Goal: Task Accomplishment & Management: Manage account settings

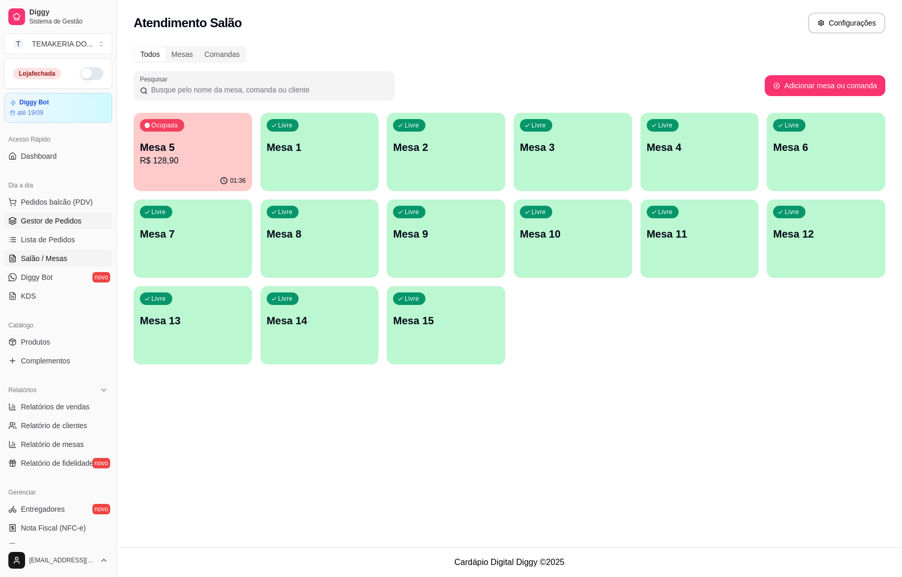
click at [45, 221] on span "Gestor de Pedidos" at bounding box center [51, 221] width 61 height 10
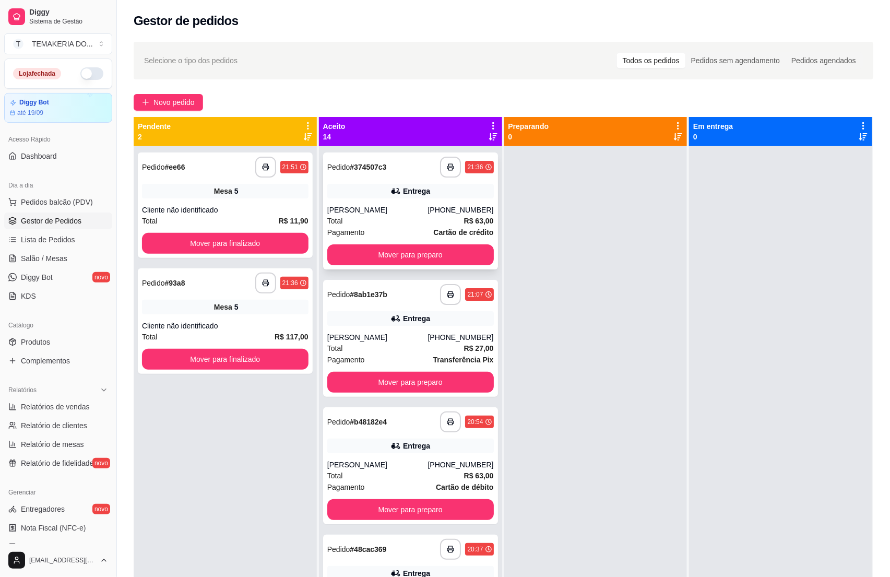
click at [405, 212] on div "[PERSON_NAME]" at bounding box center [377, 210] width 101 height 10
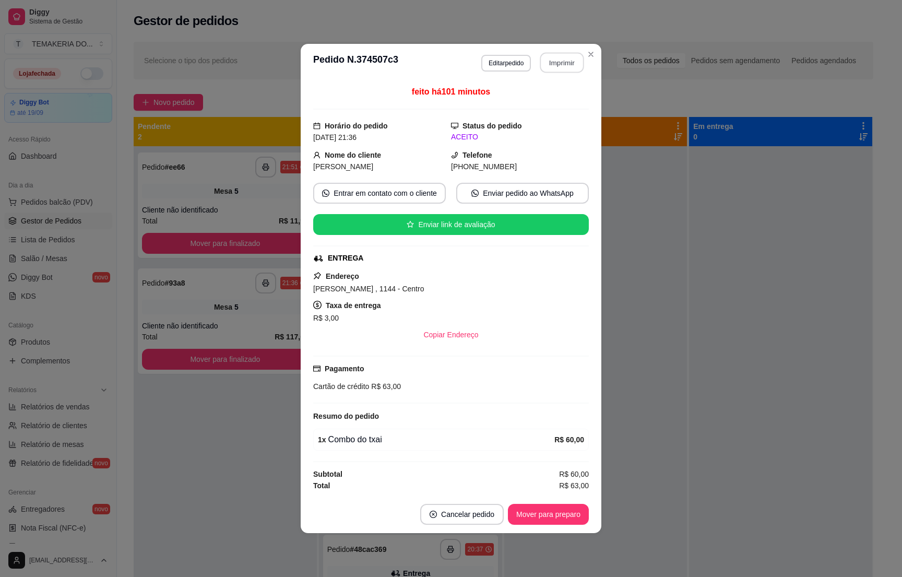
click at [543, 60] on button "Imprimir" at bounding box center [562, 63] width 44 height 20
click at [554, 512] on button "Mover para preparo" at bounding box center [548, 514] width 81 height 21
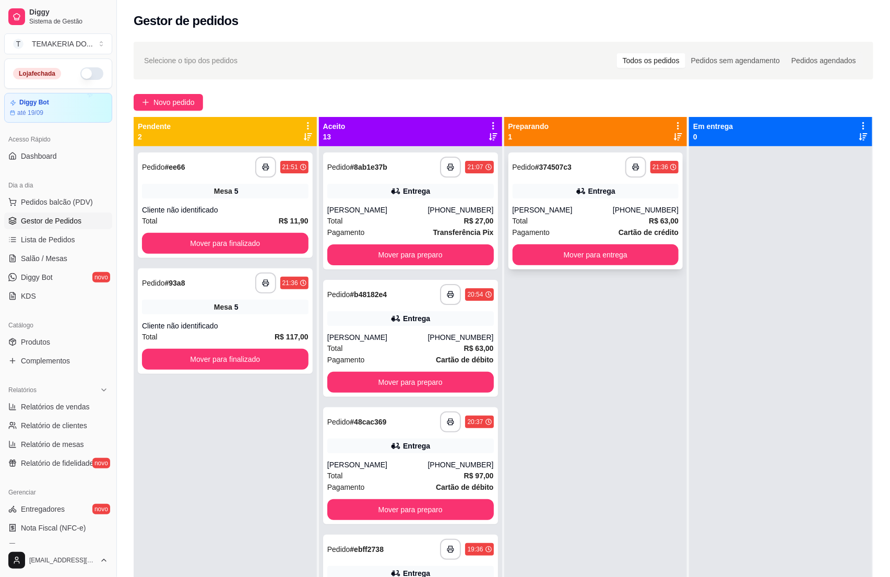
click at [589, 229] on div "Pagamento Cartão de crédito" at bounding box center [596, 232] width 167 height 11
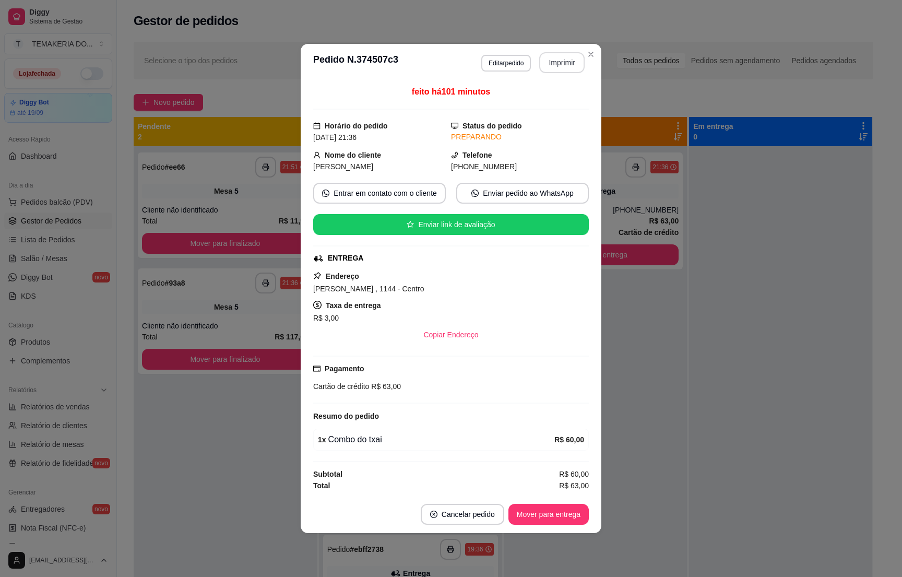
click at [551, 65] on button "Imprimir" at bounding box center [561, 62] width 45 height 21
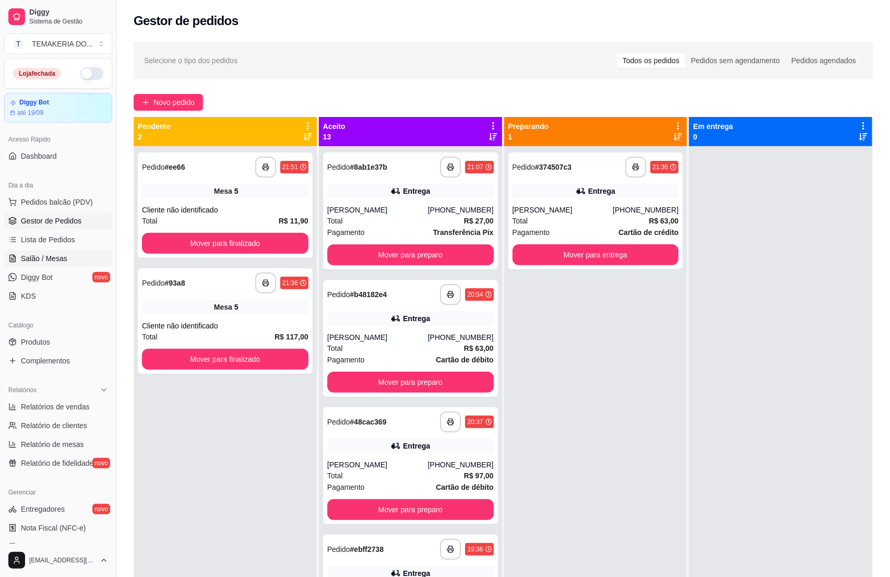
click at [51, 265] on link "Salão / Mesas" at bounding box center [58, 258] width 108 height 17
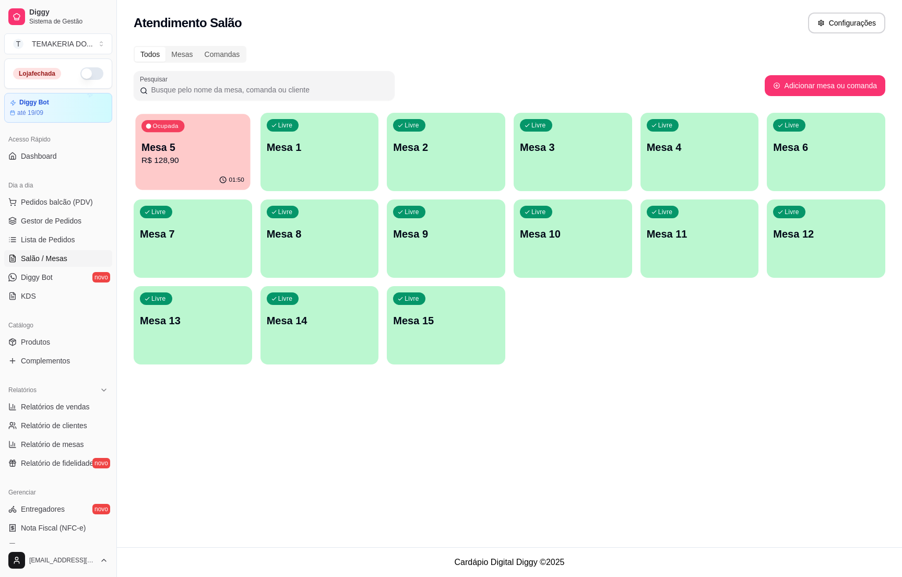
click at [168, 155] on p "R$ 128,90" at bounding box center [192, 161] width 103 height 12
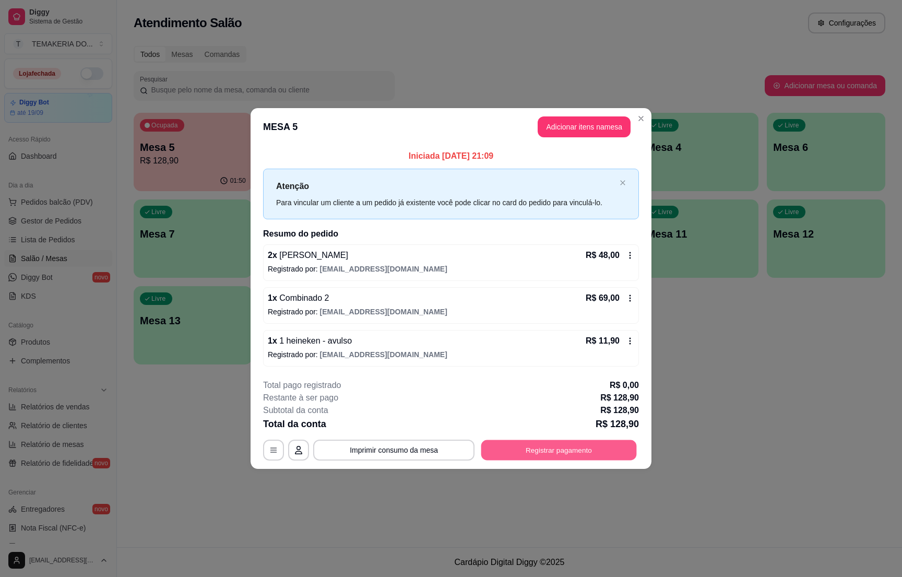
click at [561, 444] on button "Registrar pagamento" at bounding box center [559, 450] width 156 height 20
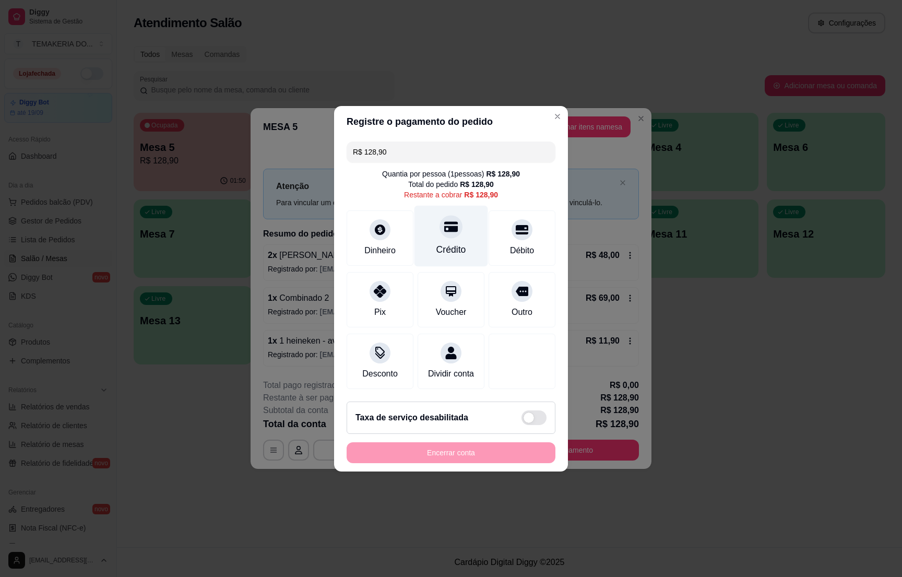
click at [458, 240] on div "Crédito" at bounding box center [452, 235] width 74 height 61
type input "R$ 0,00"
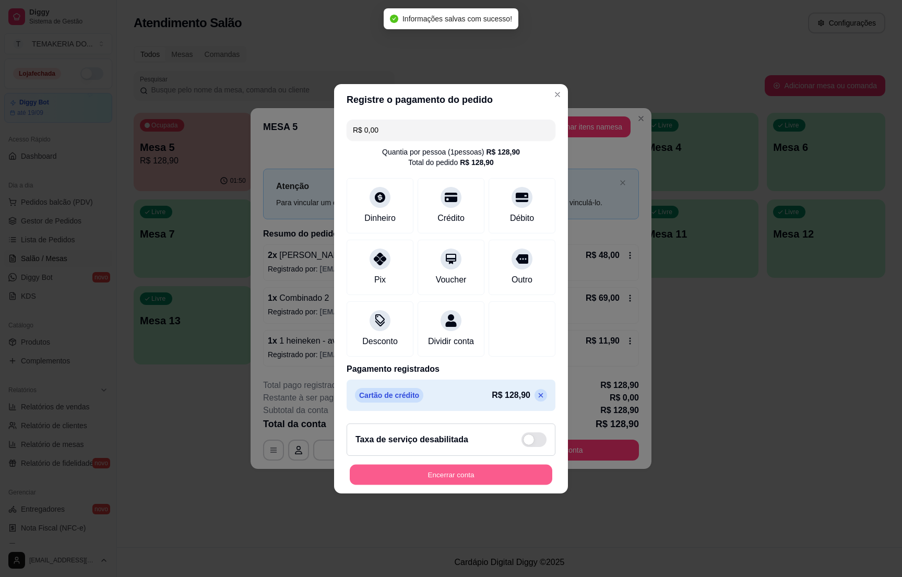
click at [488, 478] on button "Encerrar conta" at bounding box center [451, 474] width 203 height 20
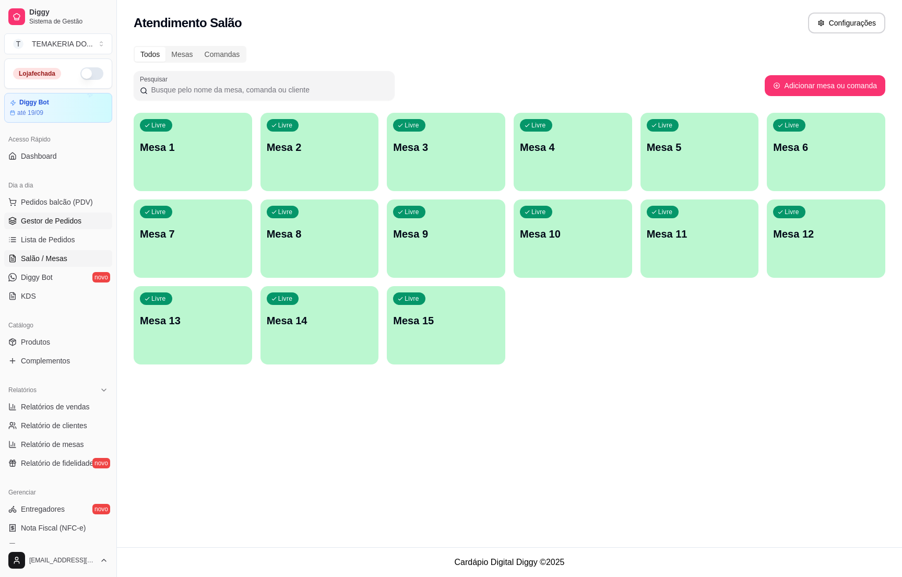
click at [44, 218] on span "Gestor de Pedidos" at bounding box center [51, 221] width 61 height 10
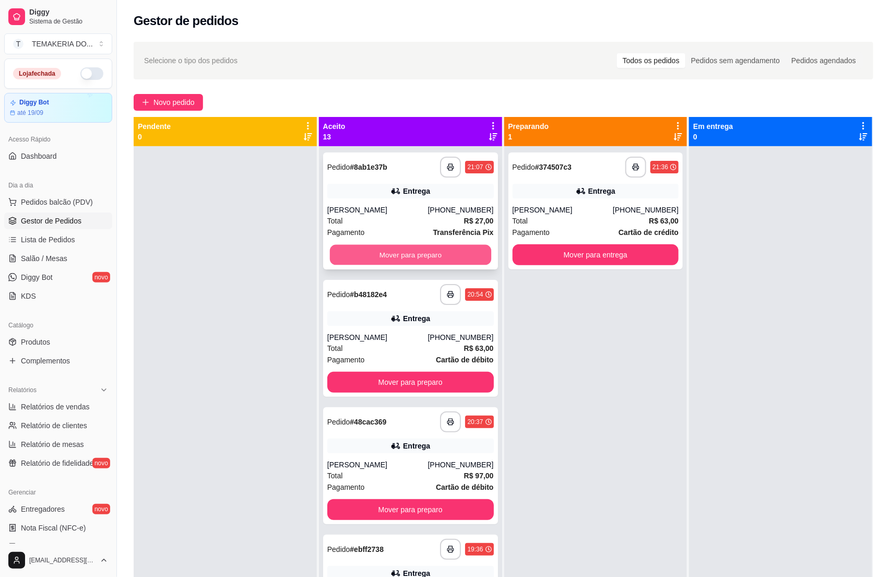
click at [395, 250] on button "Mover para preparo" at bounding box center [410, 255] width 161 height 20
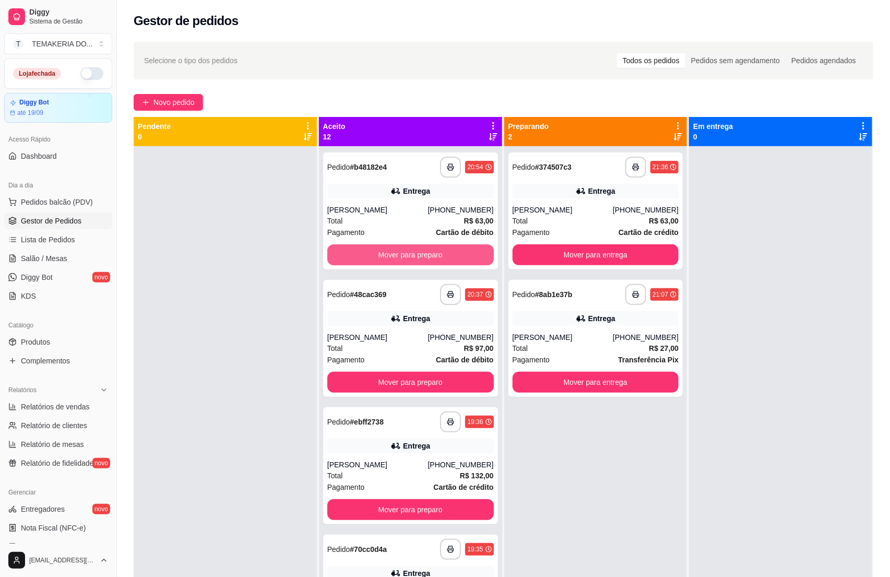
click at [395, 248] on button "Mover para preparo" at bounding box center [410, 254] width 167 height 21
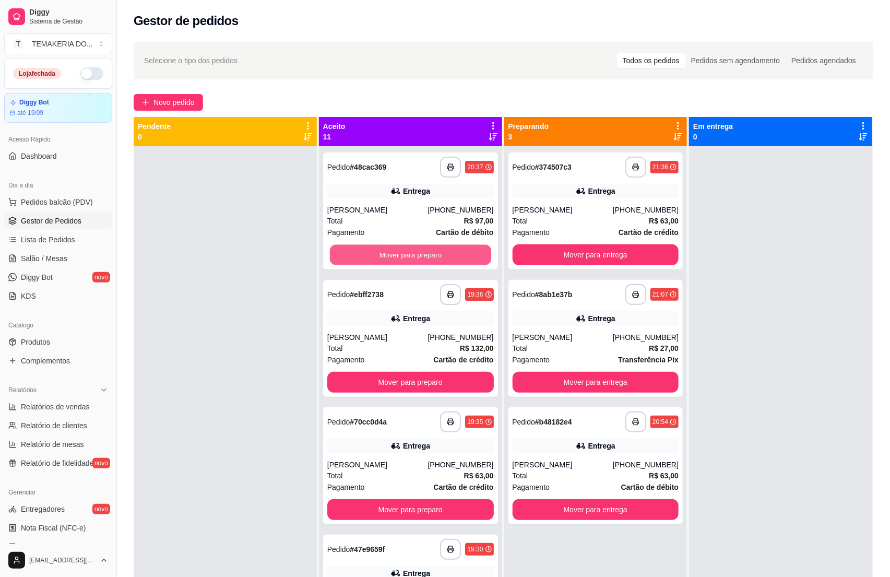
click at [395, 248] on button "Mover para preparo" at bounding box center [410, 255] width 161 height 20
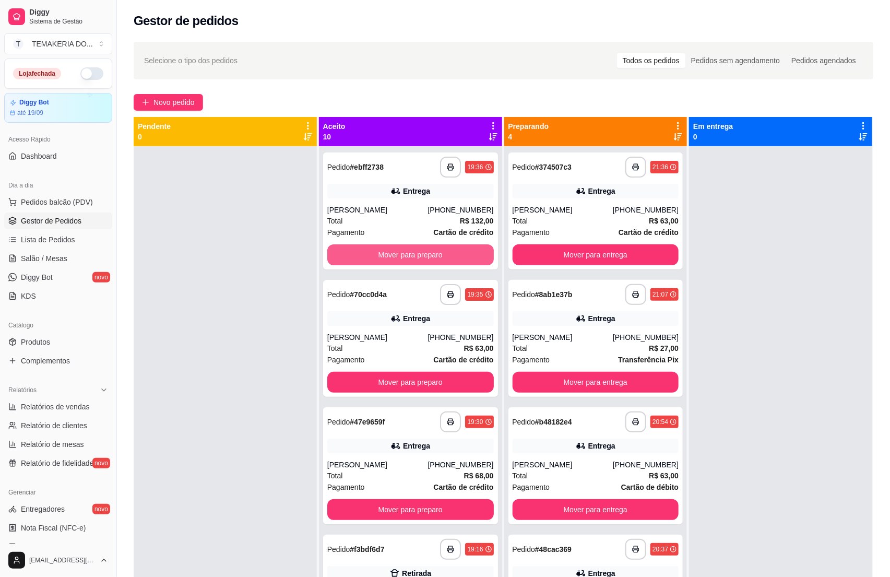
click at [395, 248] on button "Mover para preparo" at bounding box center [410, 254] width 167 height 21
click at [395, 248] on button "Mover para preparo" at bounding box center [410, 255] width 161 height 20
click at [405, 251] on button "Mover para preparo" at bounding box center [410, 255] width 161 height 20
click at [400, 252] on button "Mover para preparo" at bounding box center [410, 255] width 161 height 20
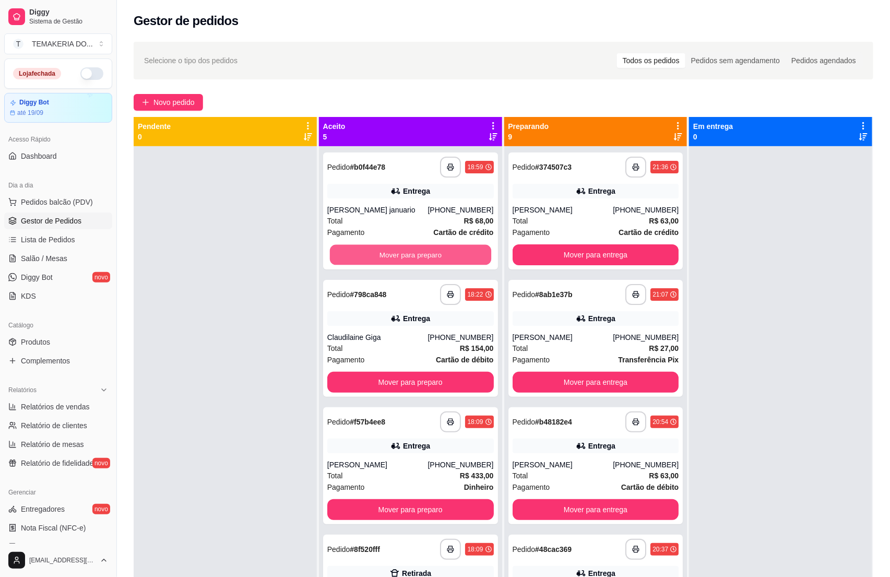
click at [400, 252] on button "Mover para preparo" at bounding box center [410, 255] width 161 height 20
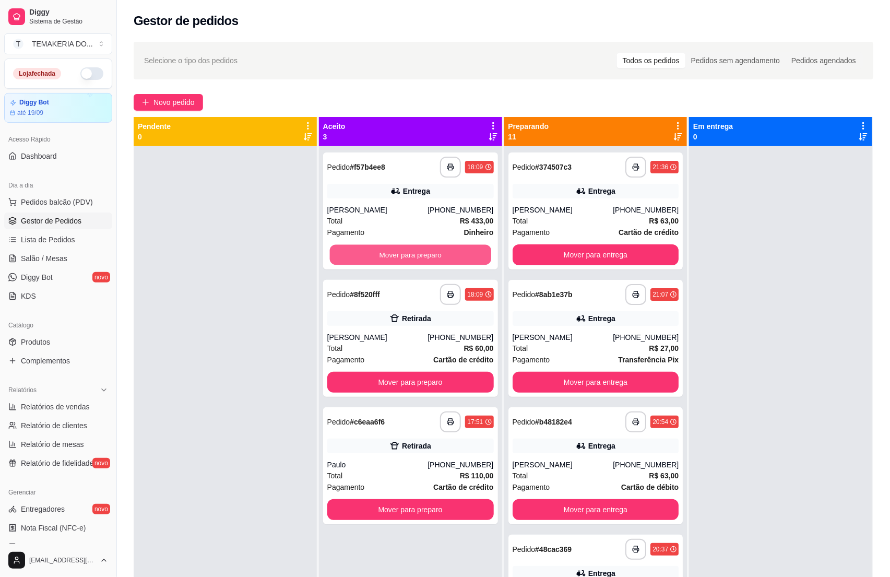
click at [400, 252] on button "Mover para preparo" at bounding box center [410, 255] width 161 height 20
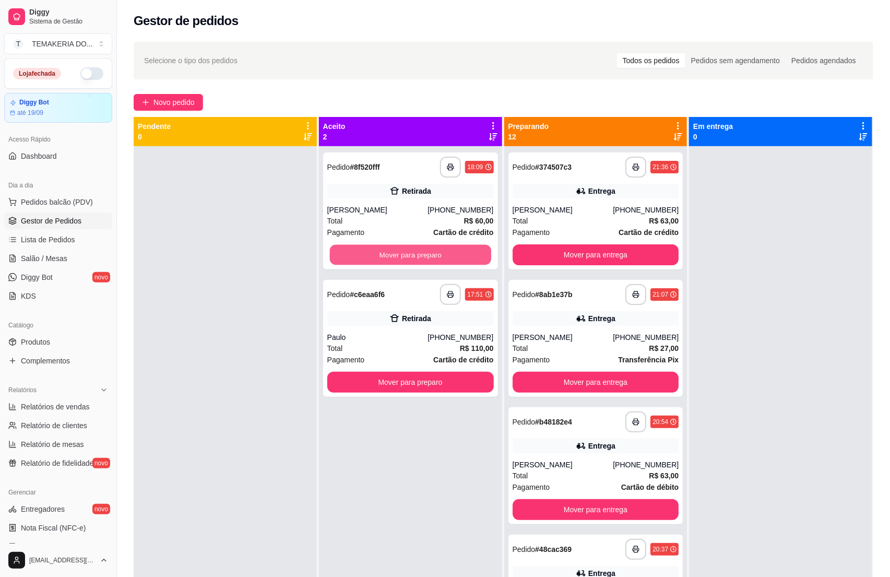
click at [400, 252] on button "Mover para preparo" at bounding box center [410, 255] width 161 height 20
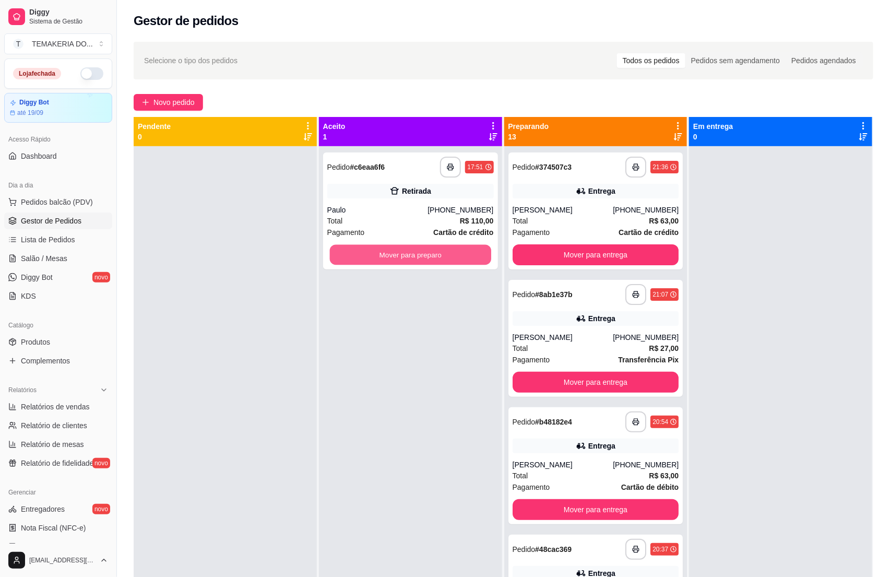
click at [400, 252] on button "Mover para preparo" at bounding box center [410, 255] width 161 height 20
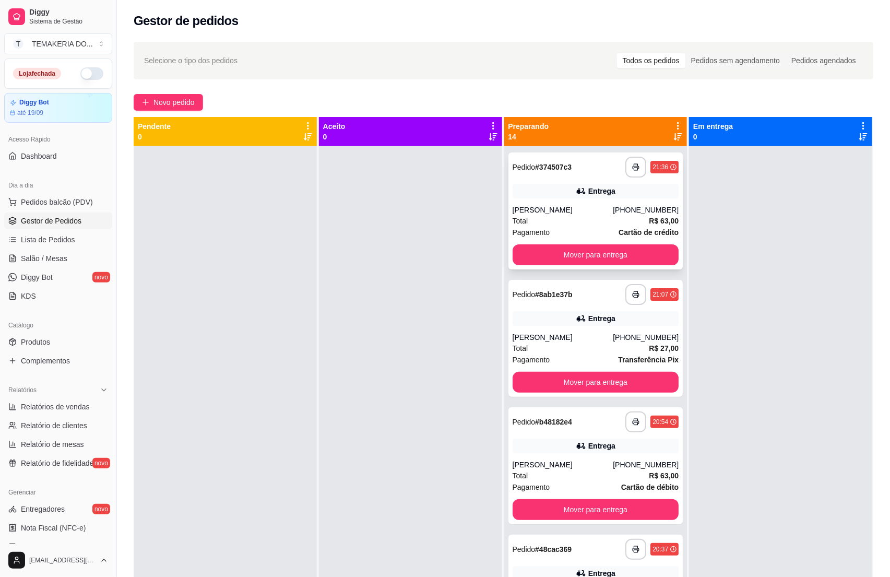
click at [564, 245] on div "**********" at bounding box center [595, 210] width 175 height 117
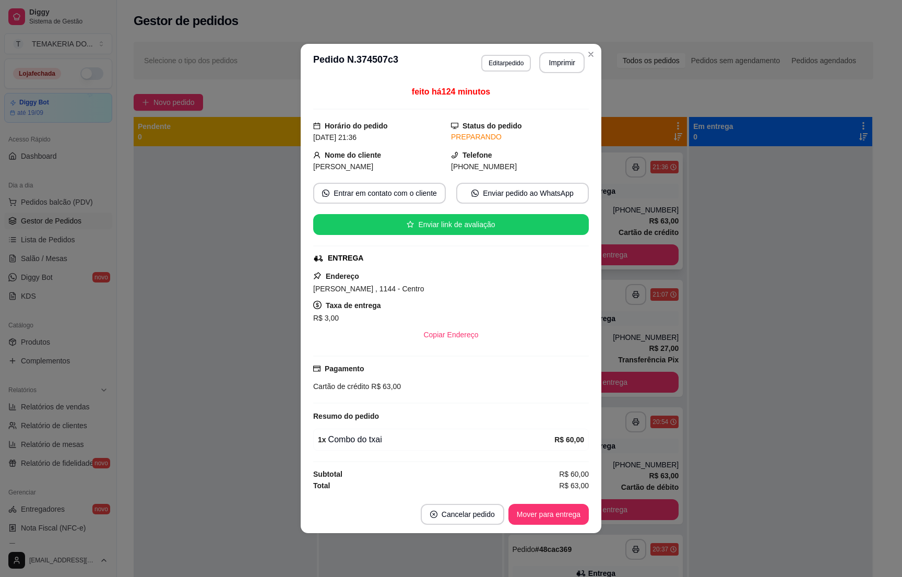
click at [565, 249] on div "feito há 124 minutos Horário do pedido [DATE] 21:36 Status do pedido PREPARANDO…" at bounding box center [451, 289] width 276 height 406
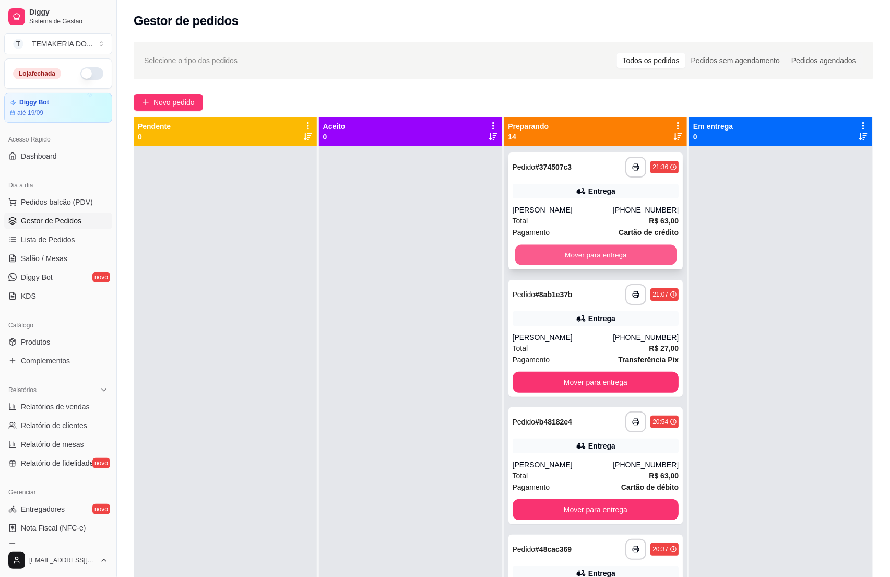
click at [600, 260] on button "Mover para entrega" at bounding box center [595, 255] width 161 height 20
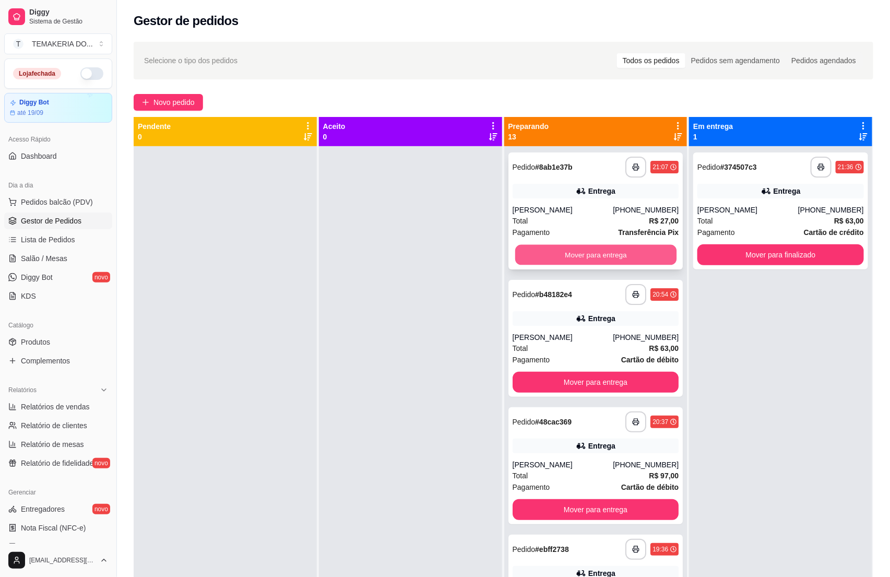
click at [589, 257] on button "Mover para entrega" at bounding box center [595, 255] width 161 height 20
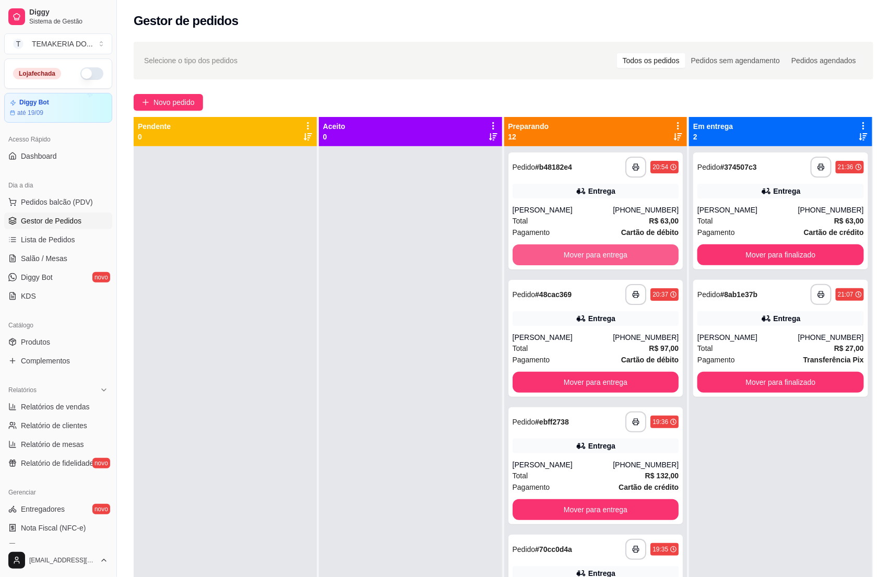
click at [589, 257] on button "Mover para entrega" at bounding box center [596, 254] width 167 height 21
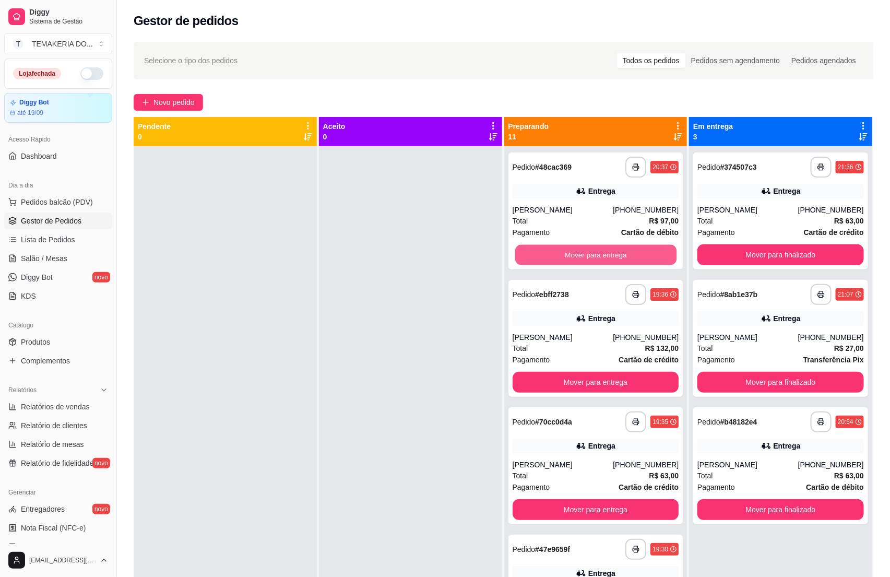
click at [589, 257] on button "Mover para entrega" at bounding box center [595, 255] width 161 height 20
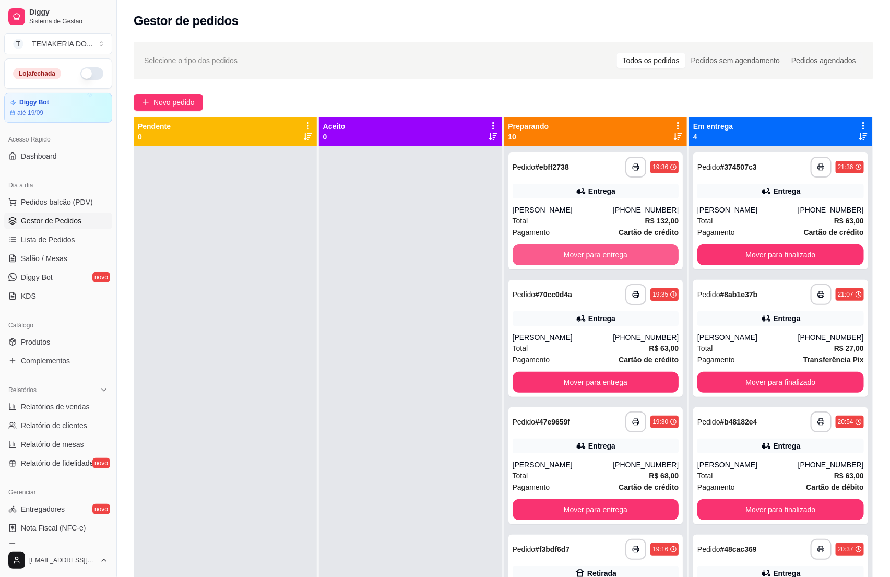
click at [589, 257] on button "Mover para entrega" at bounding box center [596, 254] width 167 height 21
click at [589, 372] on button "Mover para entrega" at bounding box center [596, 382] width 167 height 21
click at [589, 257] on button "Mover para entrega" at bounding box center [596, 254] width 167 height 21
click at [589, 257] on button "Mover para retirada disponível" at bounding box center [596, 254] width 167 height 21
click at [589, 257] on button "Mover para retirada disponível" at bounding box center [595, 255] width 161 height 20
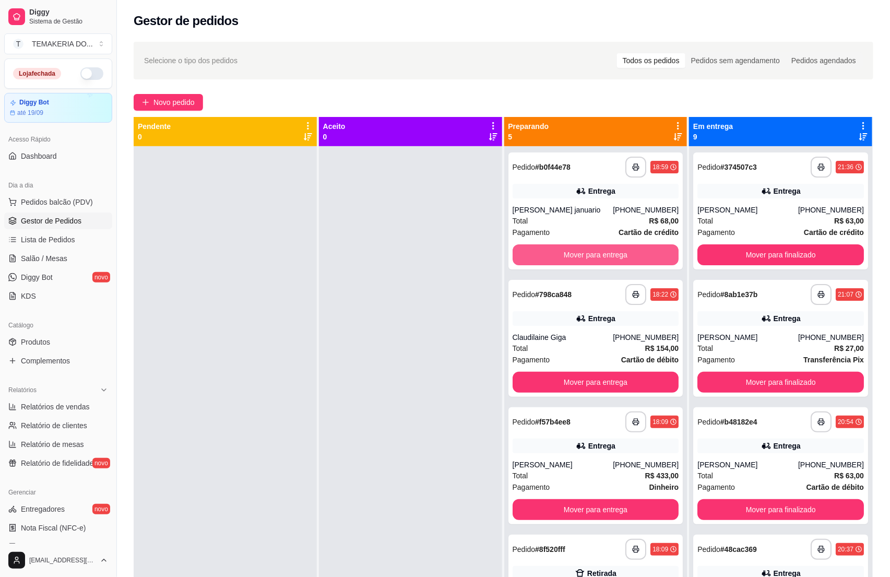
click at [589, 257] on button "Mover para entrega" at bounding box center [596, 254] width 167 height 21
click at [589, 372] on button "Mover para entrega" at bounding box center [596, 382] width 167 height 21
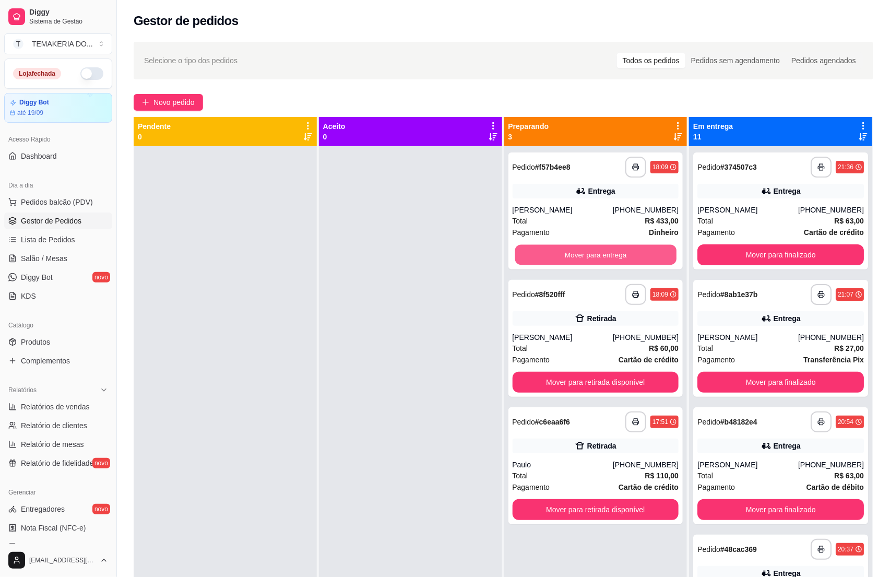
click at [589, 257] on button "Mover para entrega" at bounding box center [595, 255] width 161 height 20
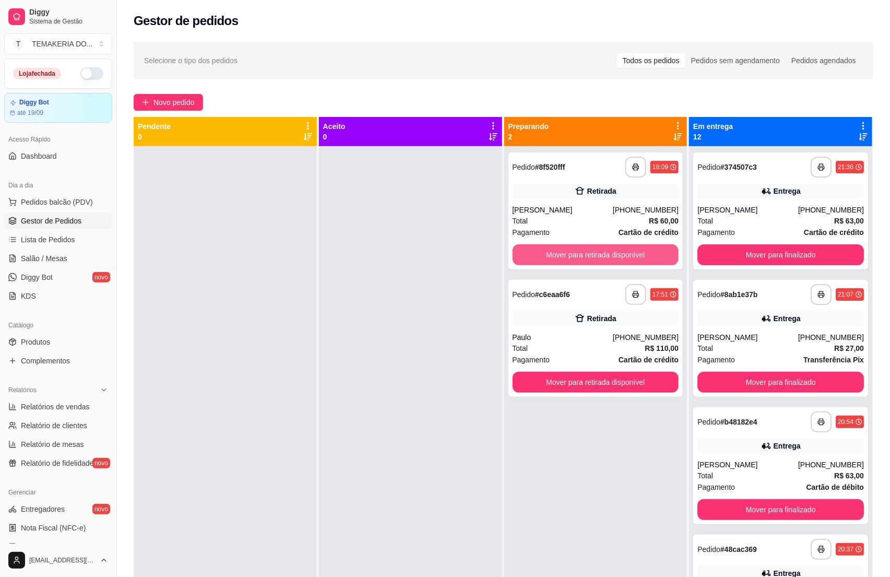
click at [589, 257] on button "Mover para retirada disponível" at bounding box center [596, 254] width 167 height 21
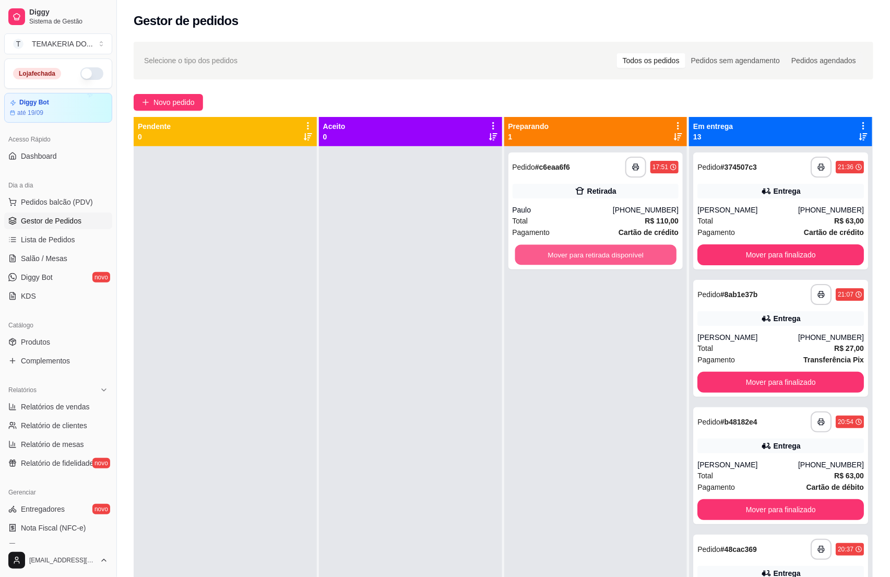
click at [589, 257] on button "Mover para retirada disponível" at bounding box center [595, 255] width 161 height 20
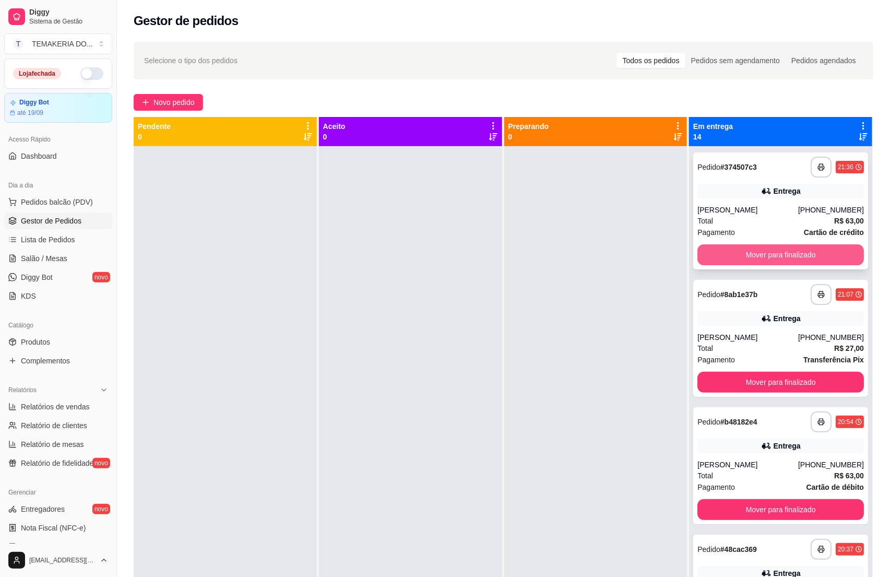
click at [708, 251] on button "Mover para finalizado" at bounding box center [780, 254] width 167 height 21
click at [708, 251] on button "Mover para finalizado" at bounding box center [780, 255] width 161 height 20
click at [708, 251] on button "Mover para finalizado" at bounding box center [780, 254] width 167 height 21
click at [708, 372] on button "Mover para finalizado" at bounding box center [780, 382] width 167 height 21
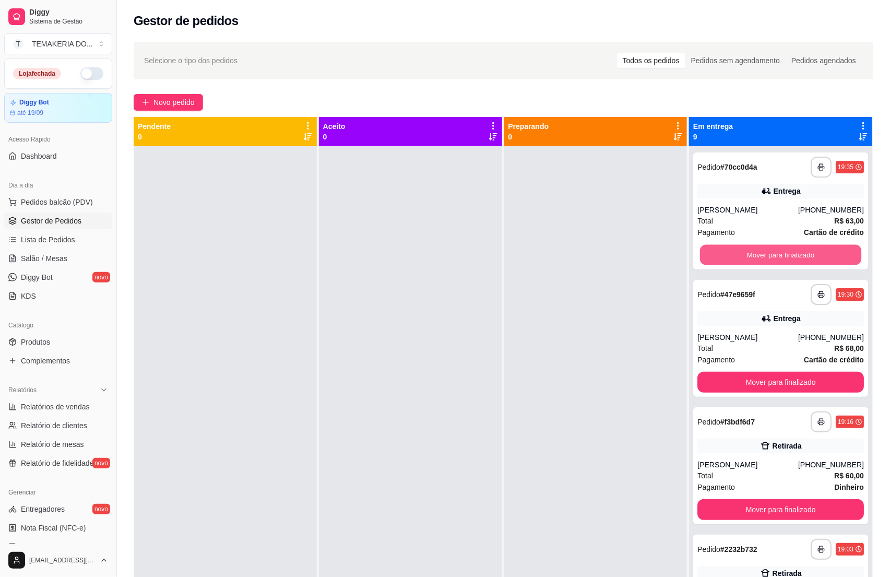
click at [709, 252] on button "Mover para finalizado" at bounding box center [780, 255] width 161 height 20
click at [709, 253] on button "Mover para finalizado" at bounding box center [780, 254] width 167 height 21
click at [709, 372] on button "Mover para finalizado" at bounding box center [780, 382] width 167 height 21
click at [709, 253] on button "Mover para finalizado" at bounding box center [780, 255] width 161 height 20
click at [709, 253] on button "Mover para finalizado" at bounding box center [780, 254] width 167 height 21
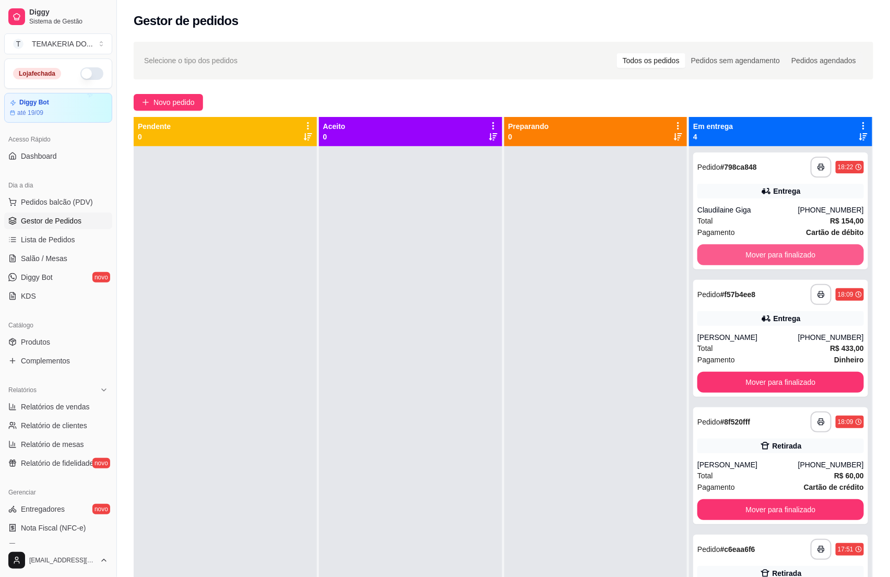
click at [709, 253] on button "Mover para finalizado" at bounding box center [780, 254] width 167 height 21
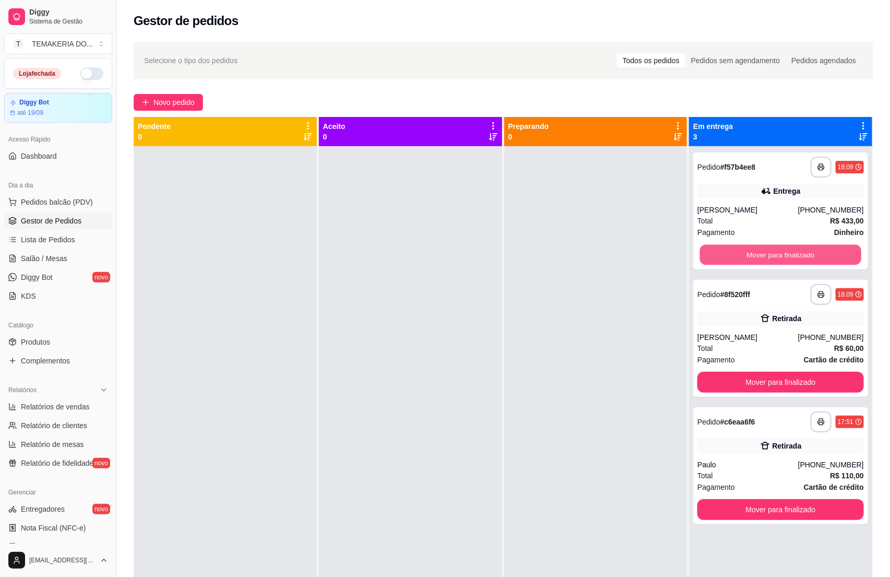
click at [709, 253] on button "Mover para finalizado" at bounding box center [780, 255] width 161 height 20
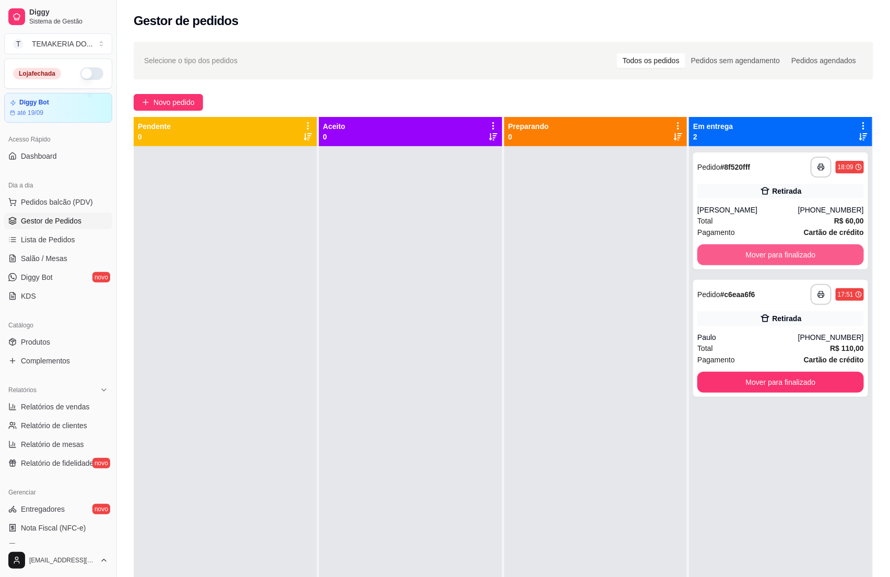
click at [709, 253] on button "Mover para finalizado" at bounding box center [780, 254] width 167 height 21
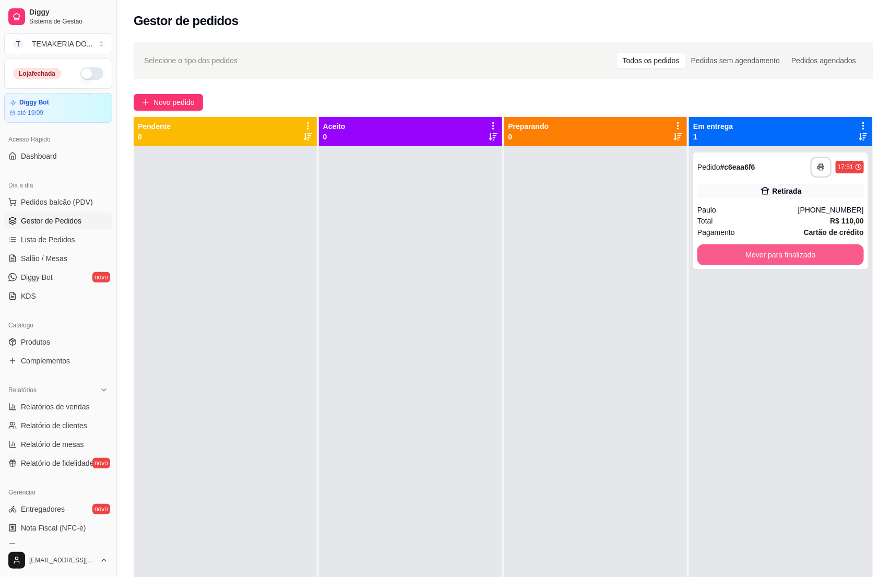
click at [709, 253] on button "Mover para finalizado" at bounding box center [780, 254] width 167 height 21
